Goal: Information Seeking & Learning: Learn about a topic

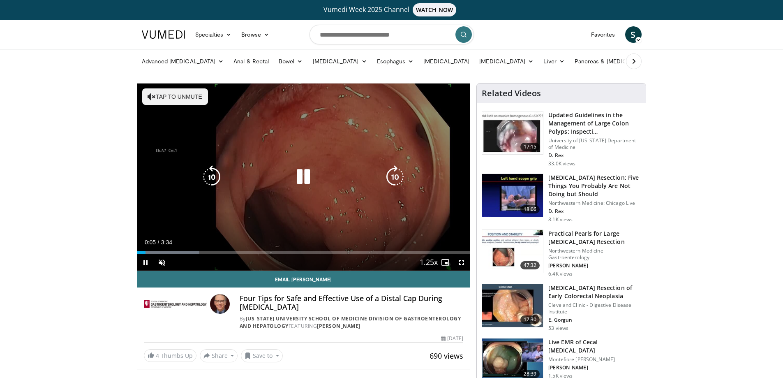
click at [164, 98] on button "Tap to unmute" at bounding box center [175, 96] width 66 height 16
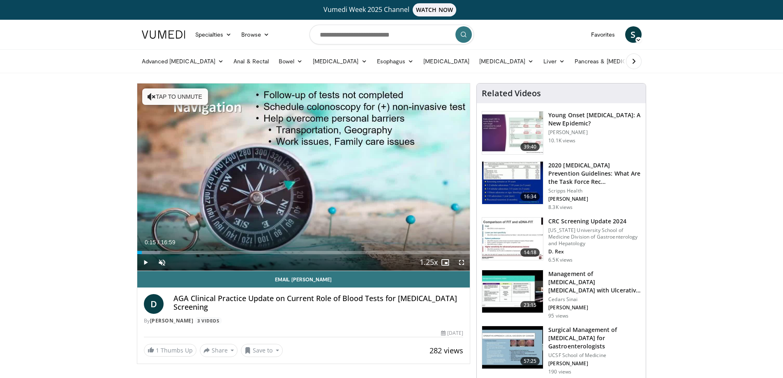
drag, startPoint x: 176, startPoint y: 252, endPoint x: 142, endPoint y: 255, distance: 34.7
click at [142, 255] on div "Current Time 0:15 / Duration 16:59 Play Skip Backward Skip Forward Unmute Loade…" at bounding box center [303, 262] width 333 height 16
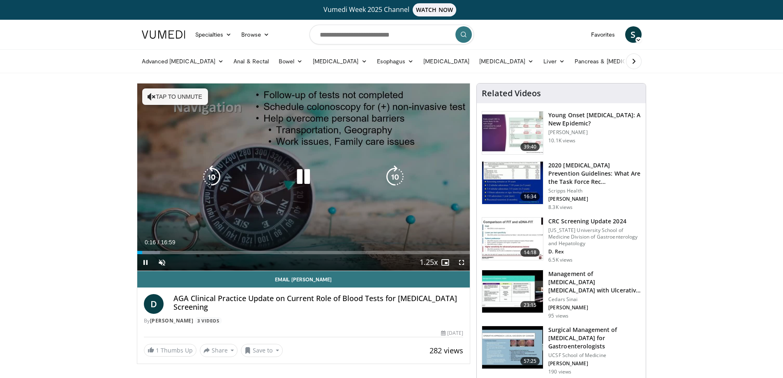
click at [185, 98] on button "Tap to unmute" at bounding box center [175, 96] width 66 height 16
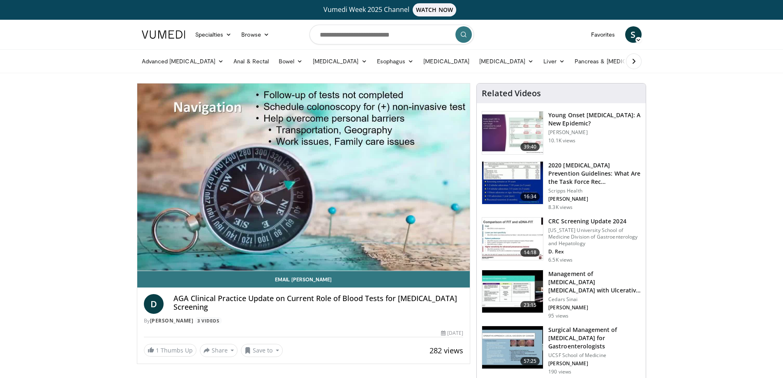
scroll to position [41, 0]
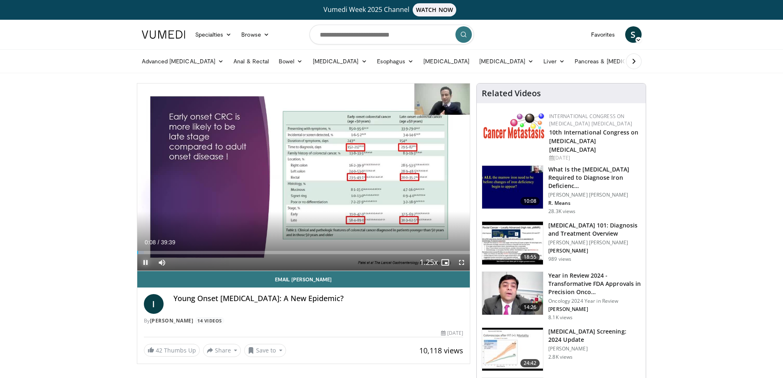
click at [140, 261] on span "Video Player" at bounding box center [145, 262] width 16 height 16
